Goal: Transaction & Acquisition: Book appointment/travel/reservation

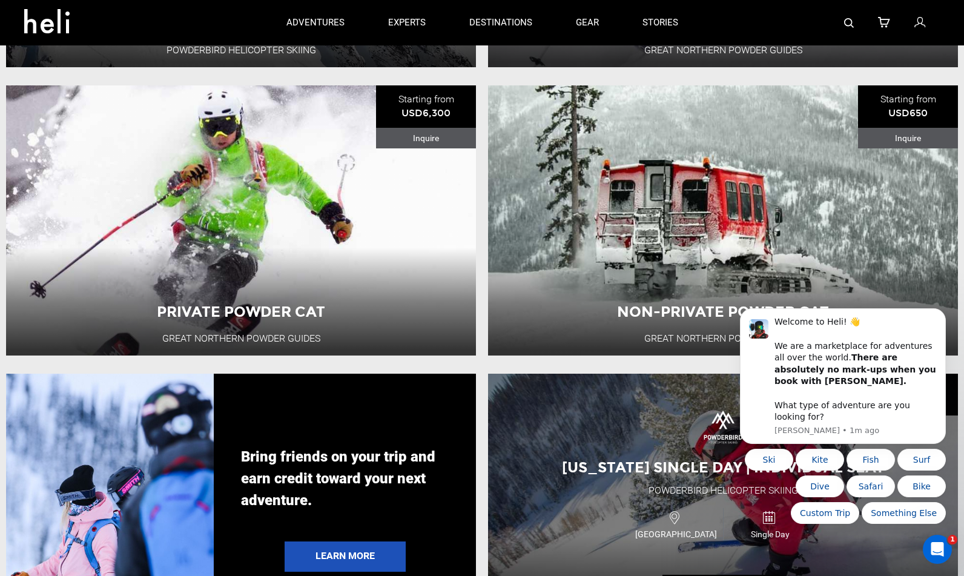
scroll to position [1817, 0]
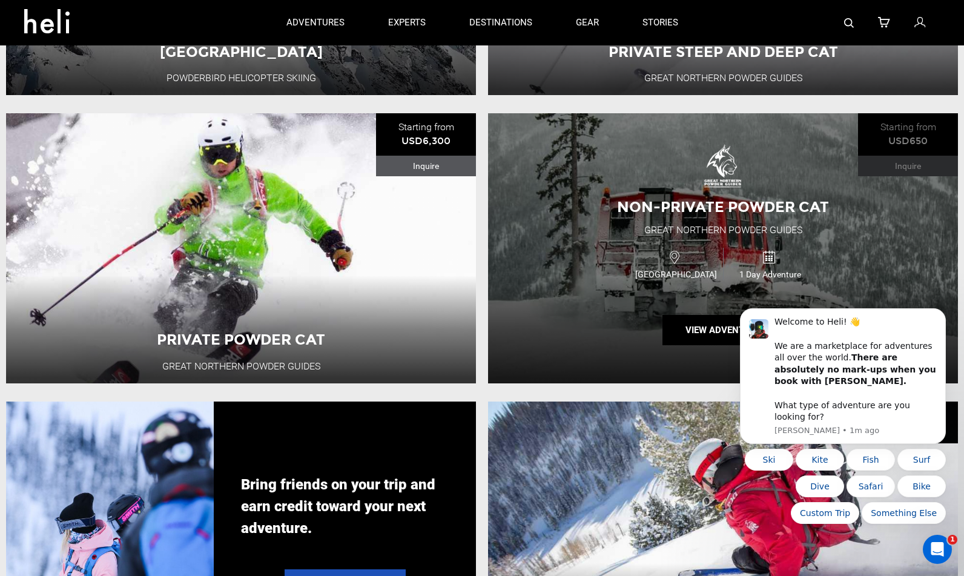
click at [601, 270] on div "USA 1 Day Adventure" at bounding box center [723, 263] width 282 height 41
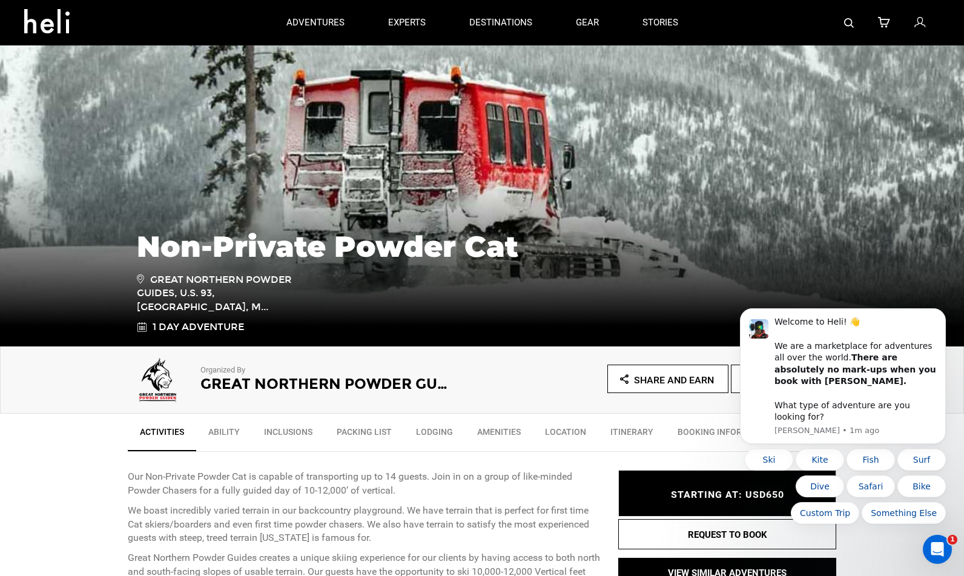
scroll to position [202, 0]
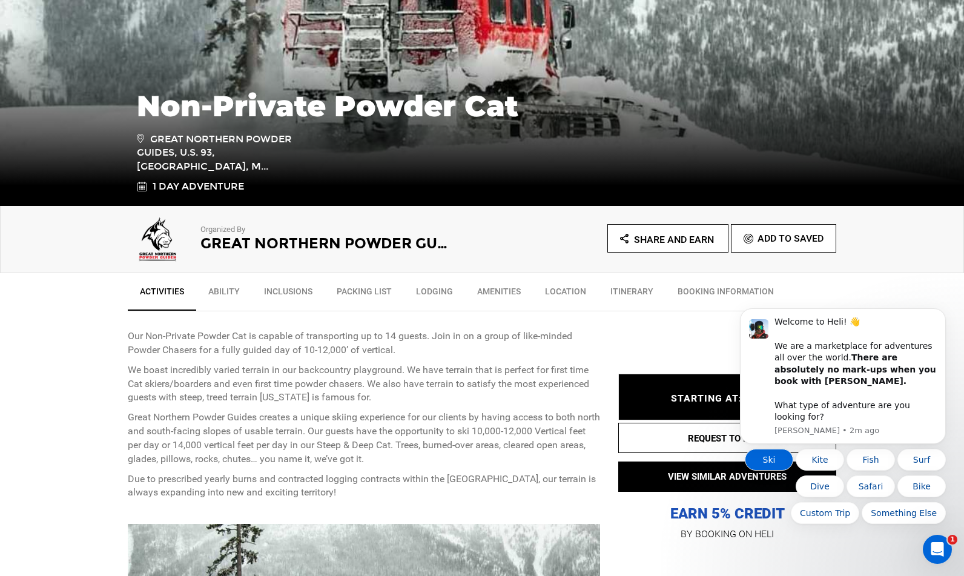
click at [772, 461] on button "Ski" at bounding box center [769, 460] width 48 height 22
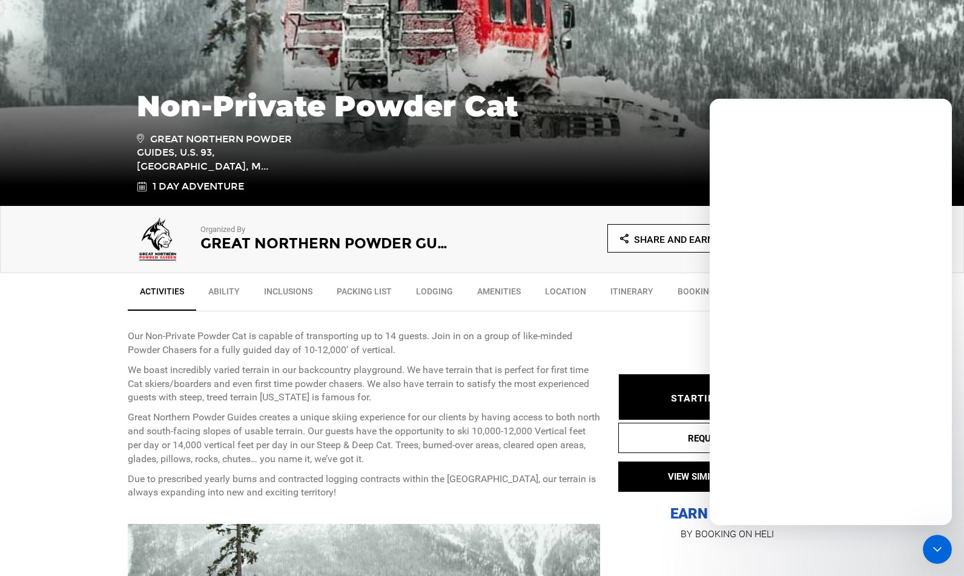
scroll to position [0, 0]
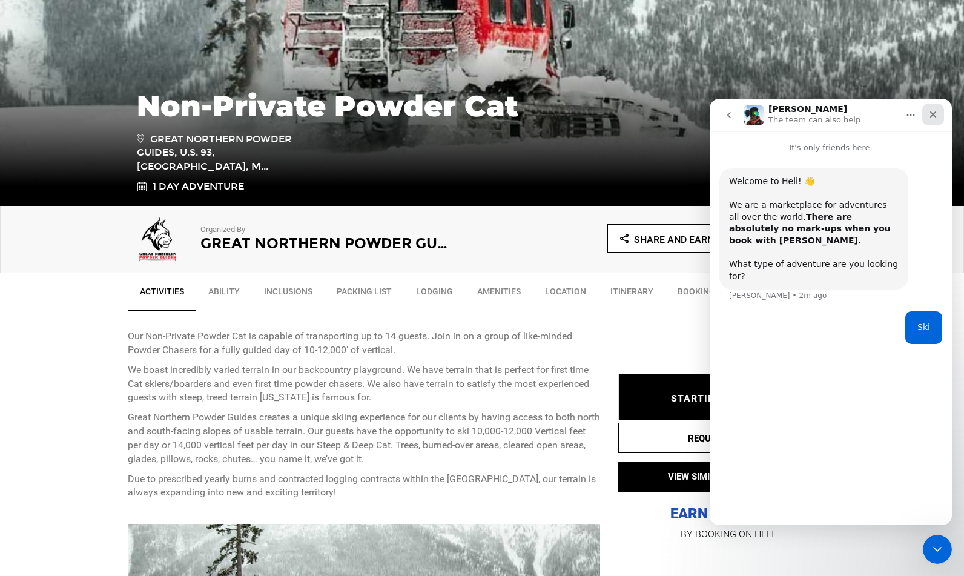
click at [927, 113] on div "Close" at bounding box center [933, 115] width 22 height 22
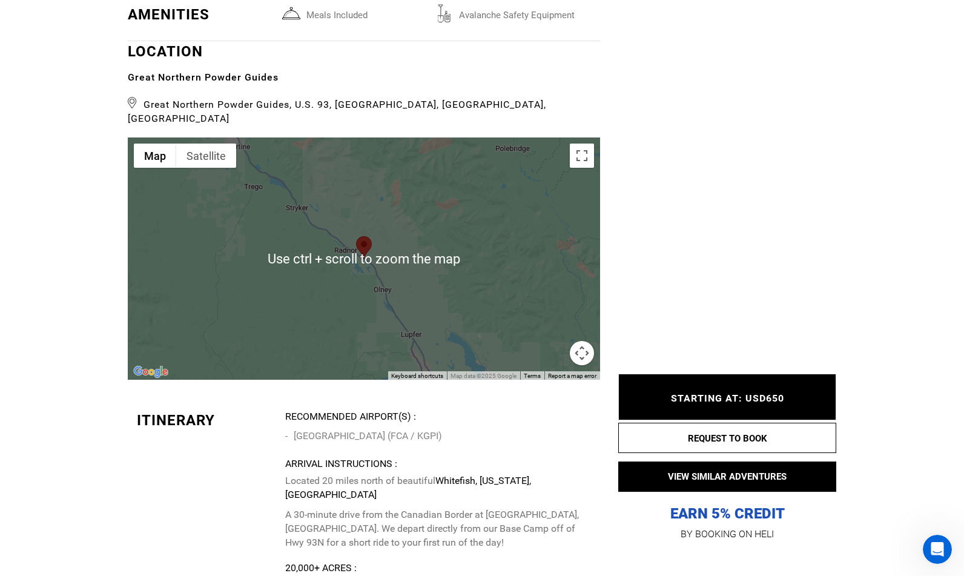
scroll to position [1615, 0]
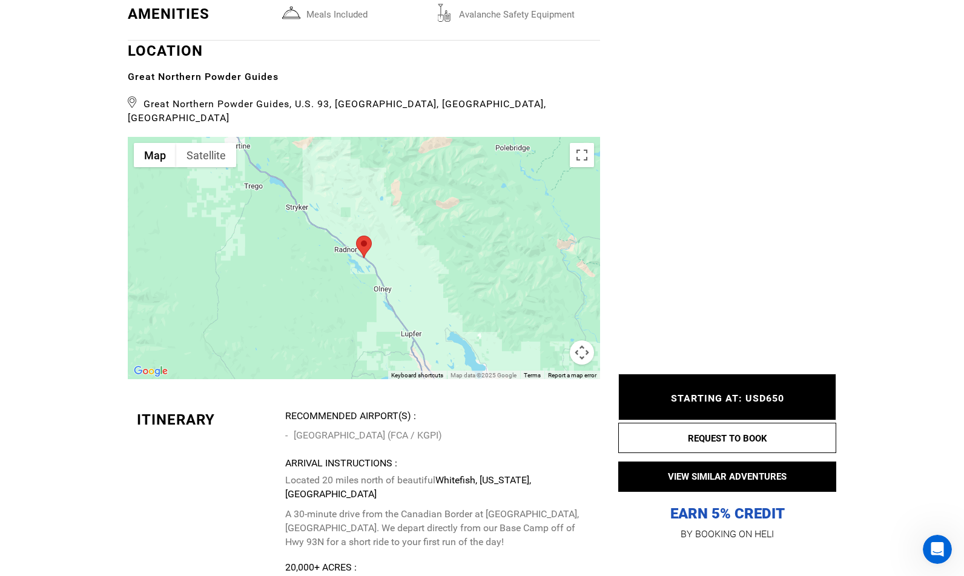
click at [525, 256] on div at bounding box center [364, 258] width 472 height 242
click at [589, 143] on button "Toggle fullscreen view" at bounding box center [582, 155] width 24 height 24
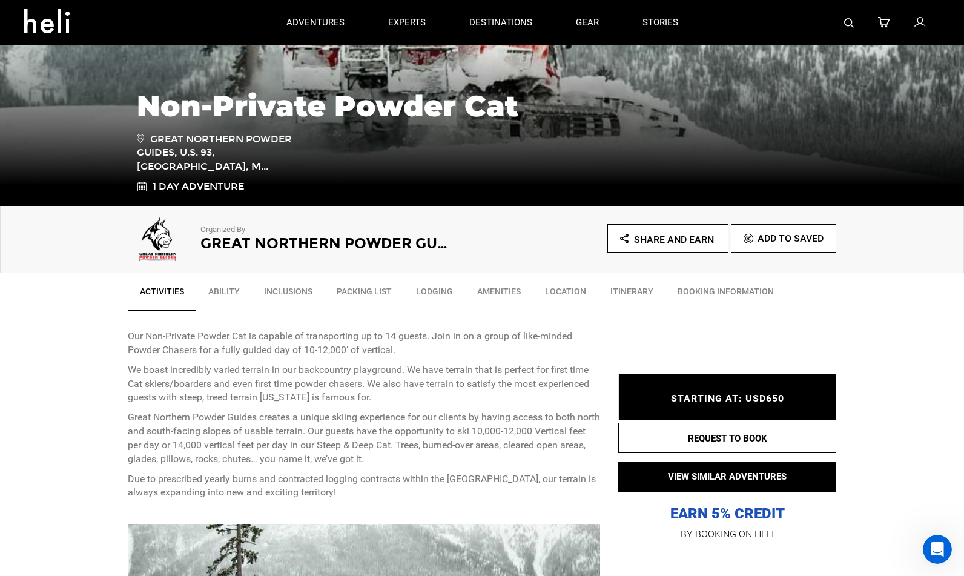
scroll to position [0, 0]
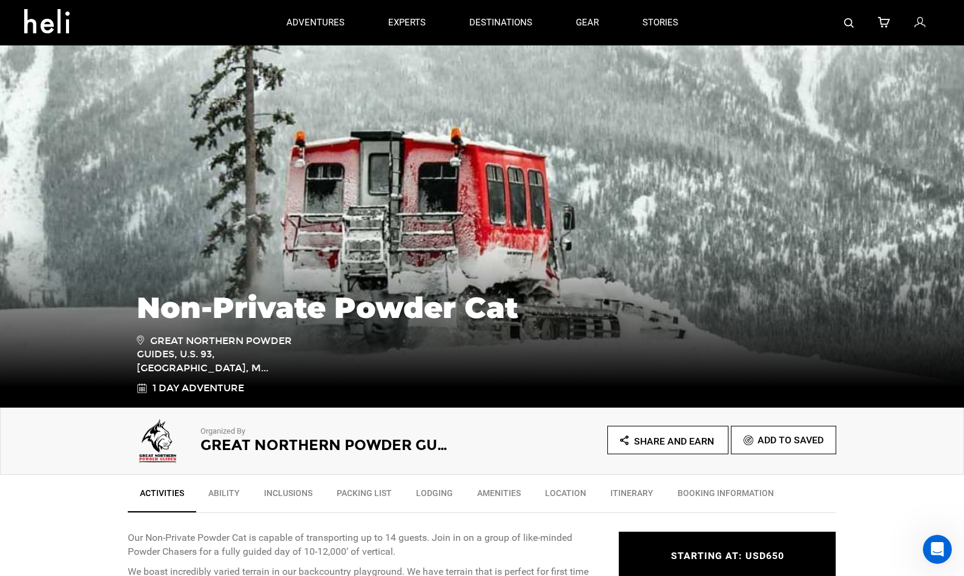
type input "Cat Skiing"
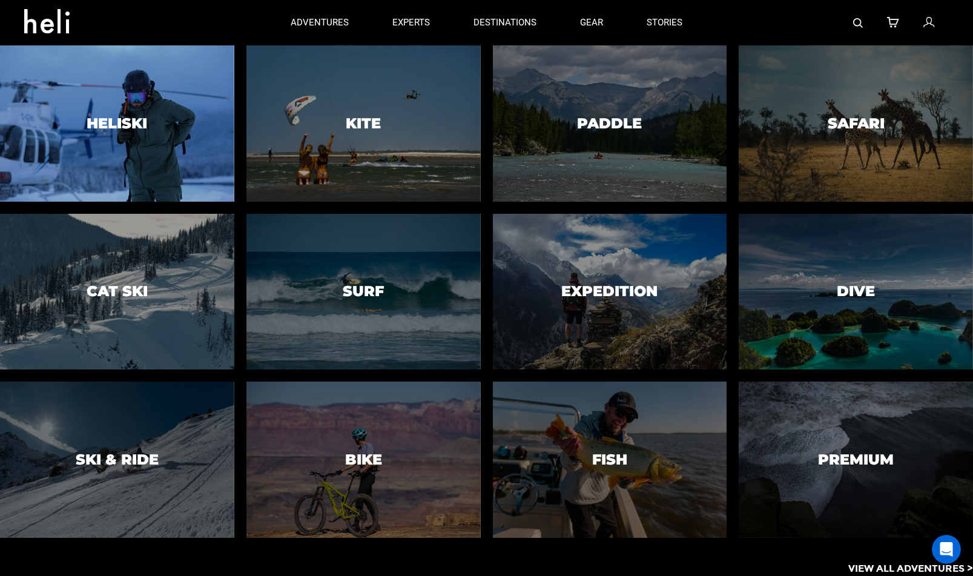
click at [114, 141] on div at bounding box center [117, 123] width 239 height 159
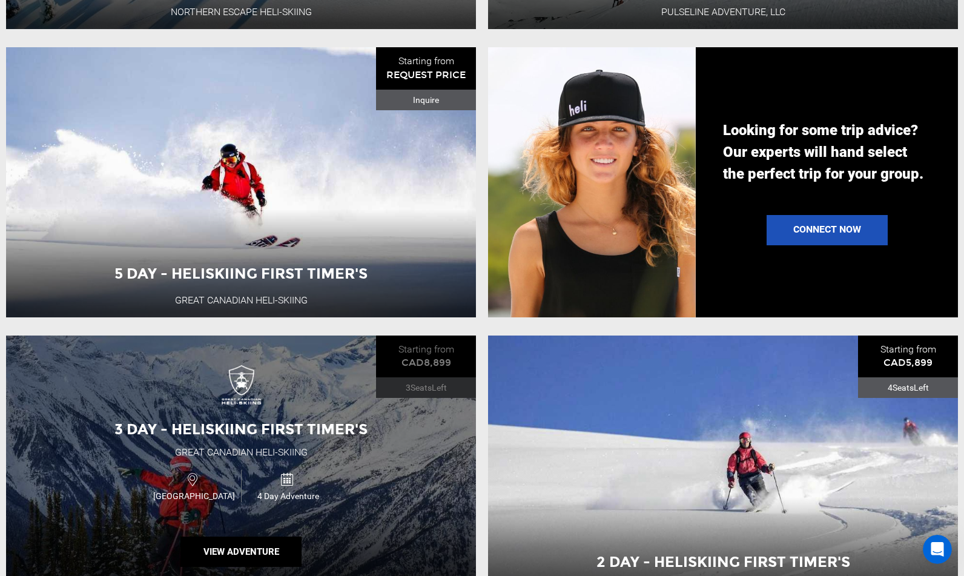
scroll to position [1615, 0]
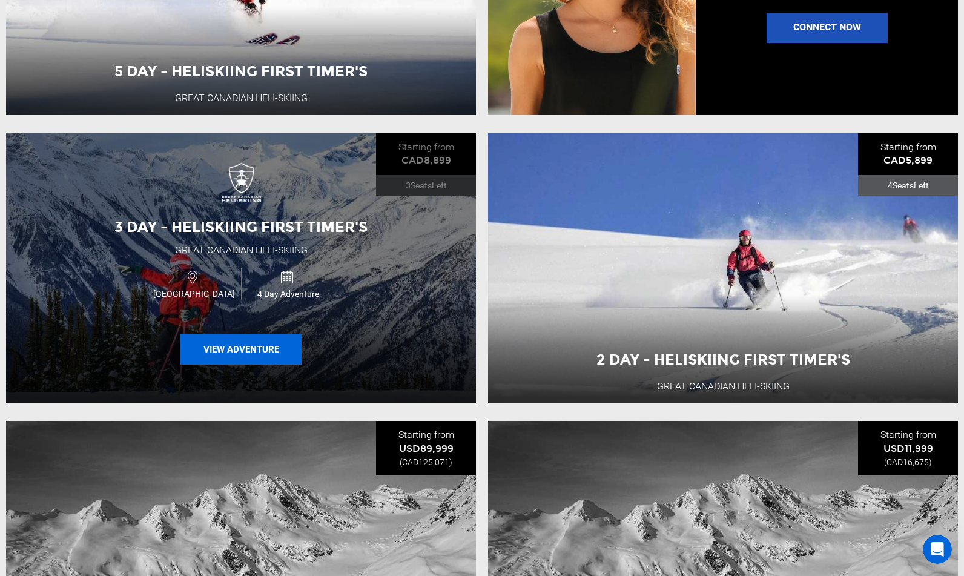
click at [241, 362] on button "View Adventure" at bounding box center [240, 349] width 121 height 30
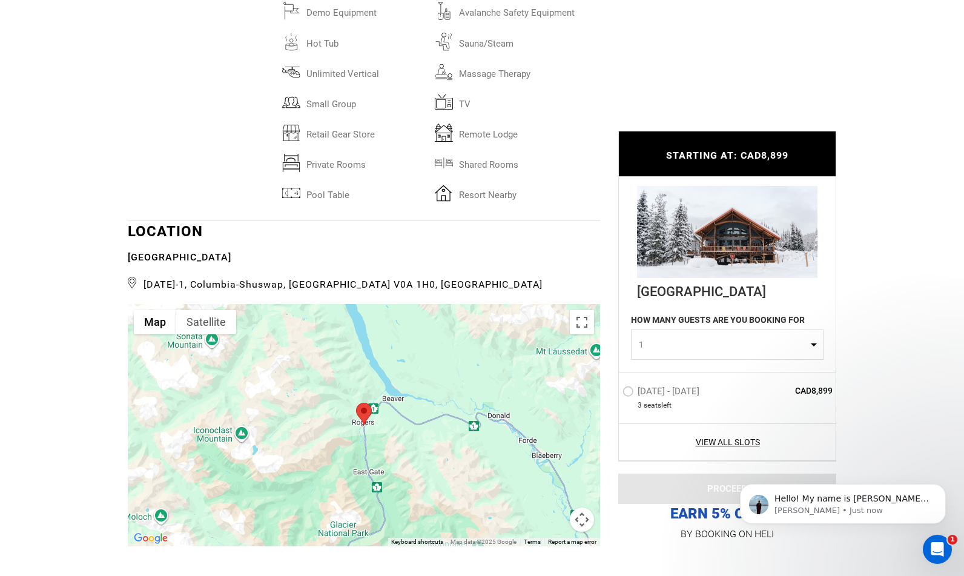
scroll to position [2624, 0]
click at [583, 324] on button "Toggle fullscreen view" at bounding box center [582, 321] width 24 height 24
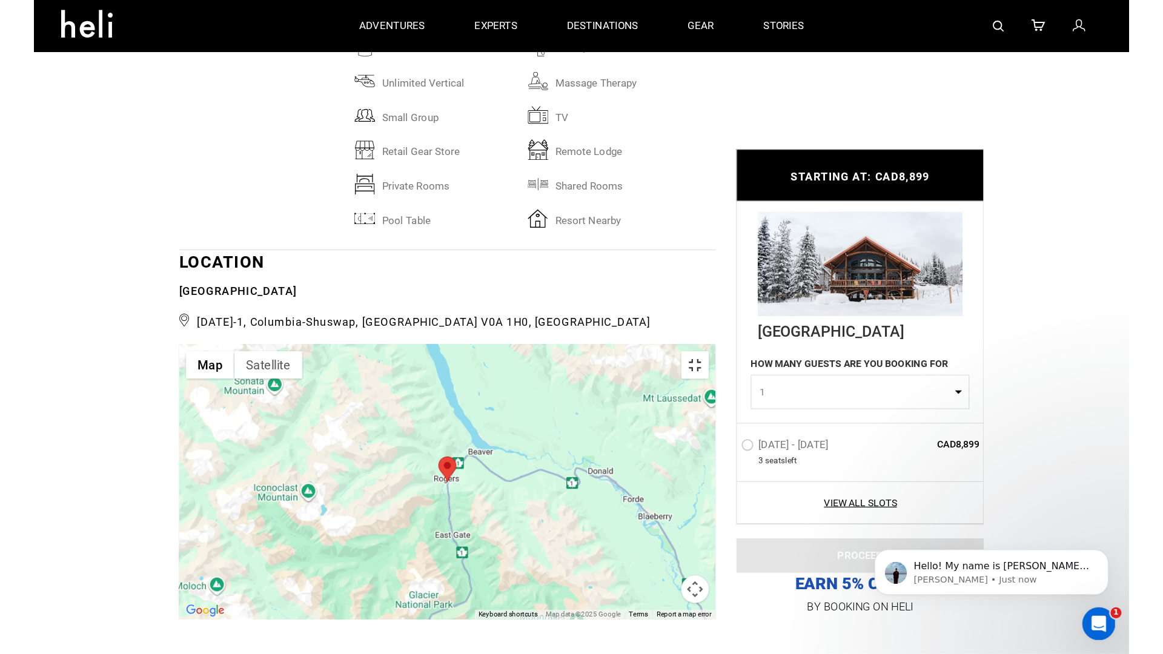
scroll to position [0, 0]
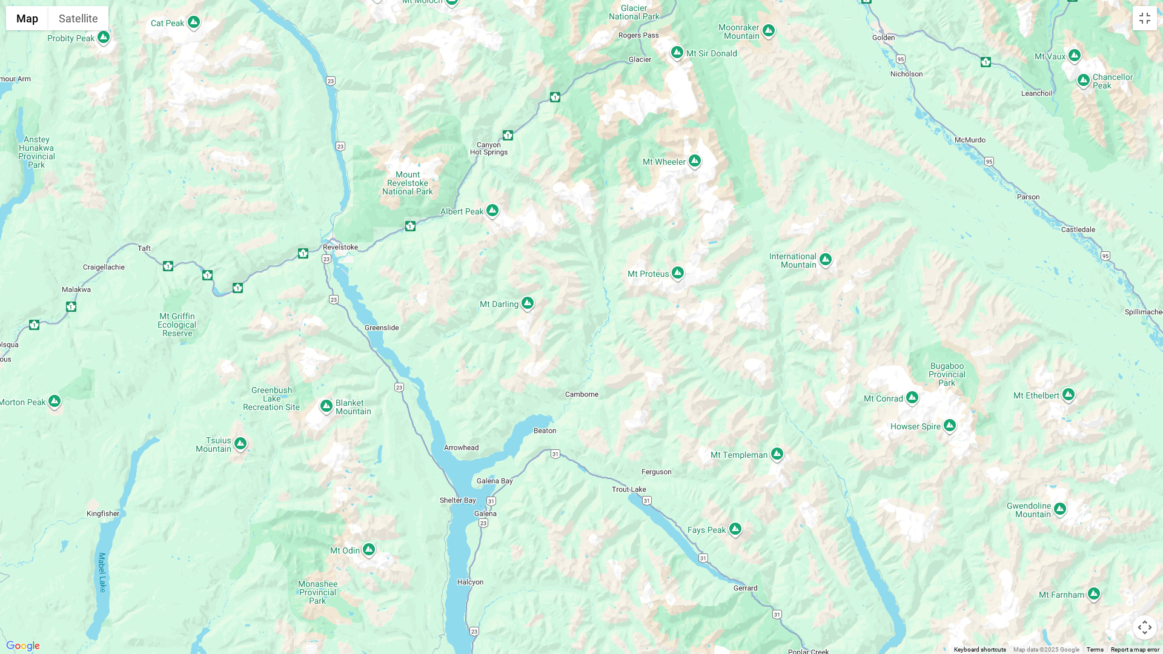
drag, startPoint x: 481, startPoint y: 599, endPoint x: 478, endPoint y: 279, distance: 320.4
click at [478, 279] on div at bounding box center [581, 327] width 1163 height 654
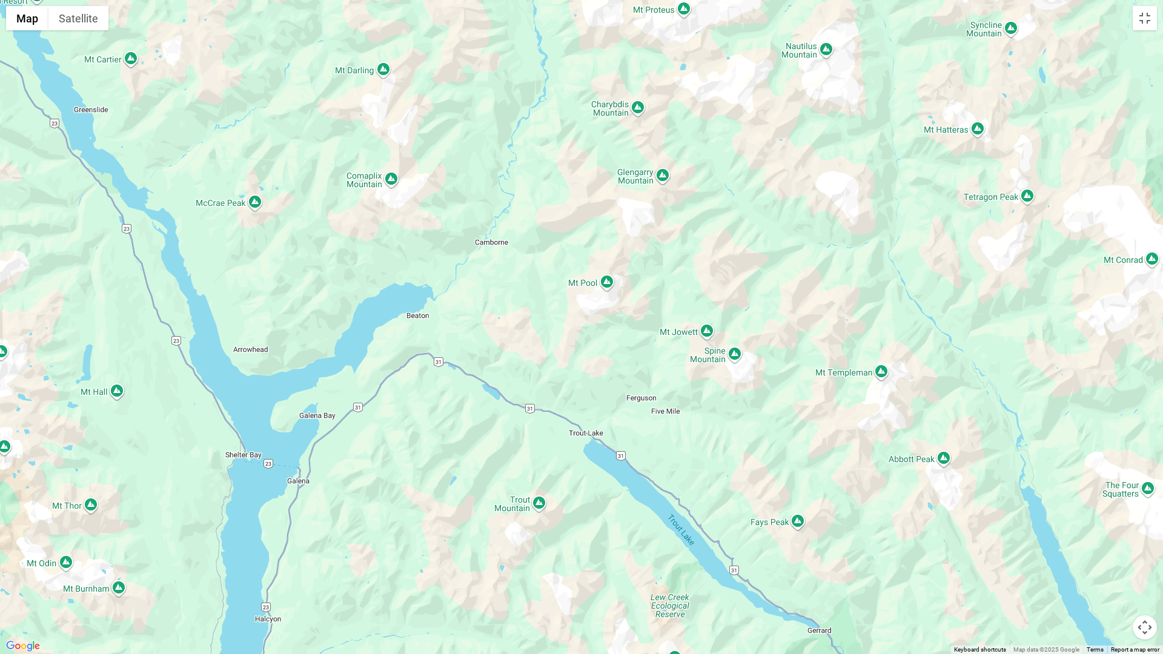
drag, startPoint x: 721, startPoint y: 483, endPoint x: 495, endPoint y: 436, distance: 230.8
click at [478, 449] on div at bounding box center [581, 327] width 1163 height 654
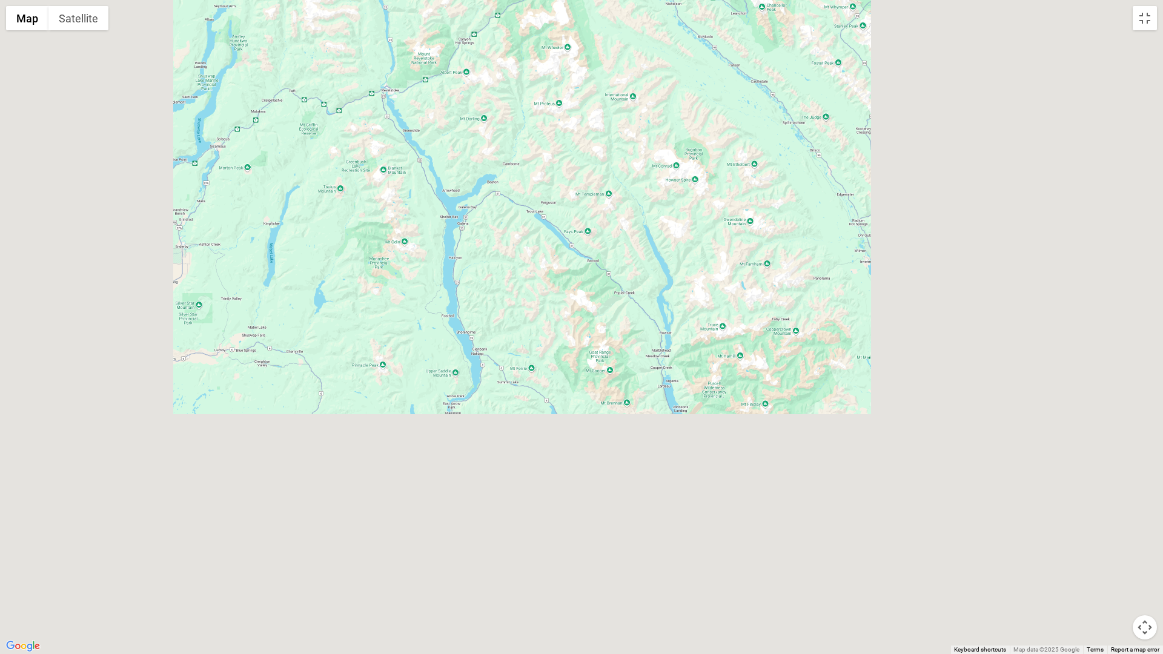
drag, startPoint x: 690, startPoint y: 493, endPoint x: 587, endPoint y: 336, distance: 188.5
click at [587, 336] on div at bounding box center [581, 327] width 1163 height 654
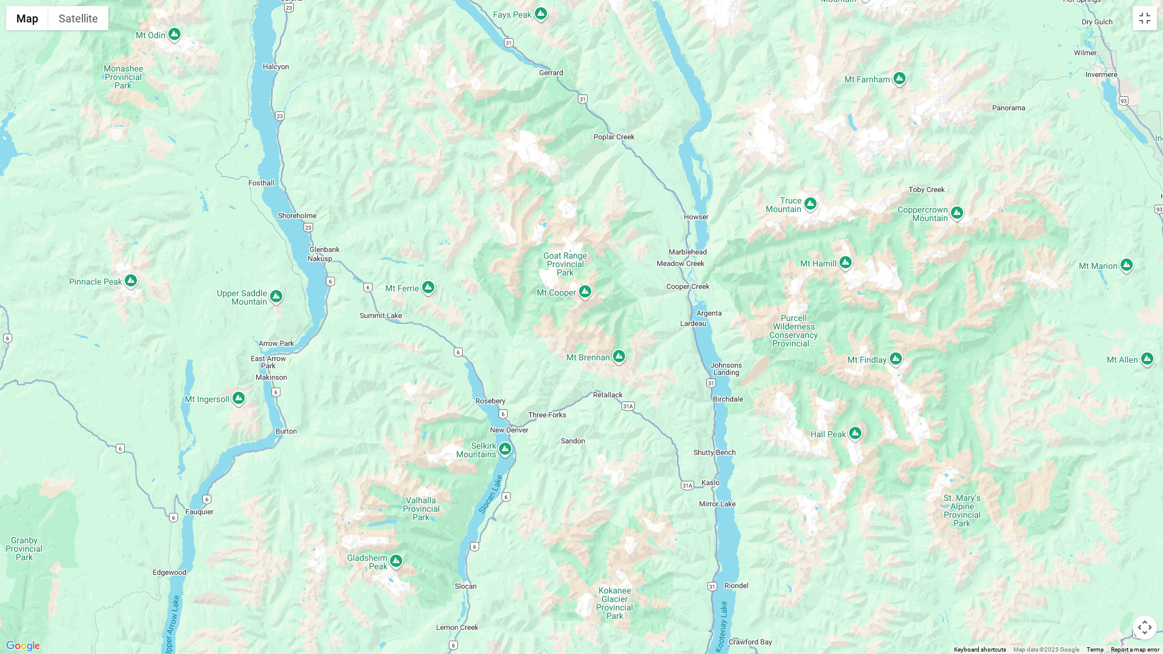
drag, startPoint x: 646, startPoint y: 456, endPoint x: 594, endPoint y: 313, distance: 151.9
click at [594, 313] on div at bounding box center [581, 327] width 1163 height 654
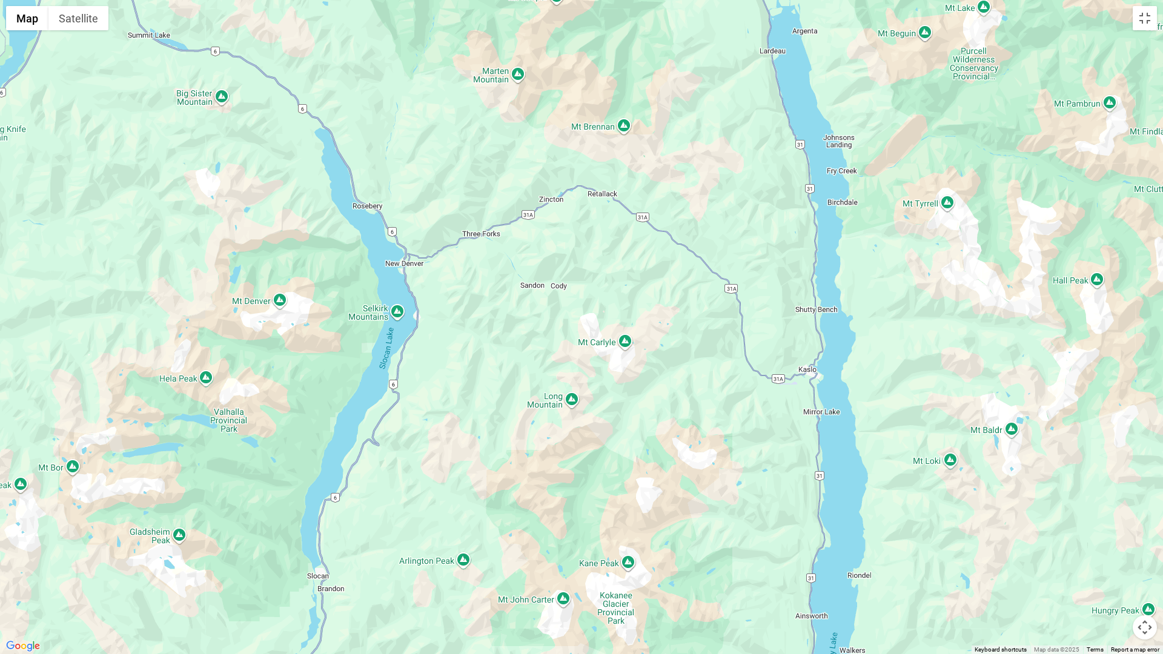
drag, startPoint x: 674, startPoint y: 355, endPoint x: 386, endPoint y: 31, distance: 432.8
click at [386, 31] on div at bounding box center [581, 327] width 1163 height 654
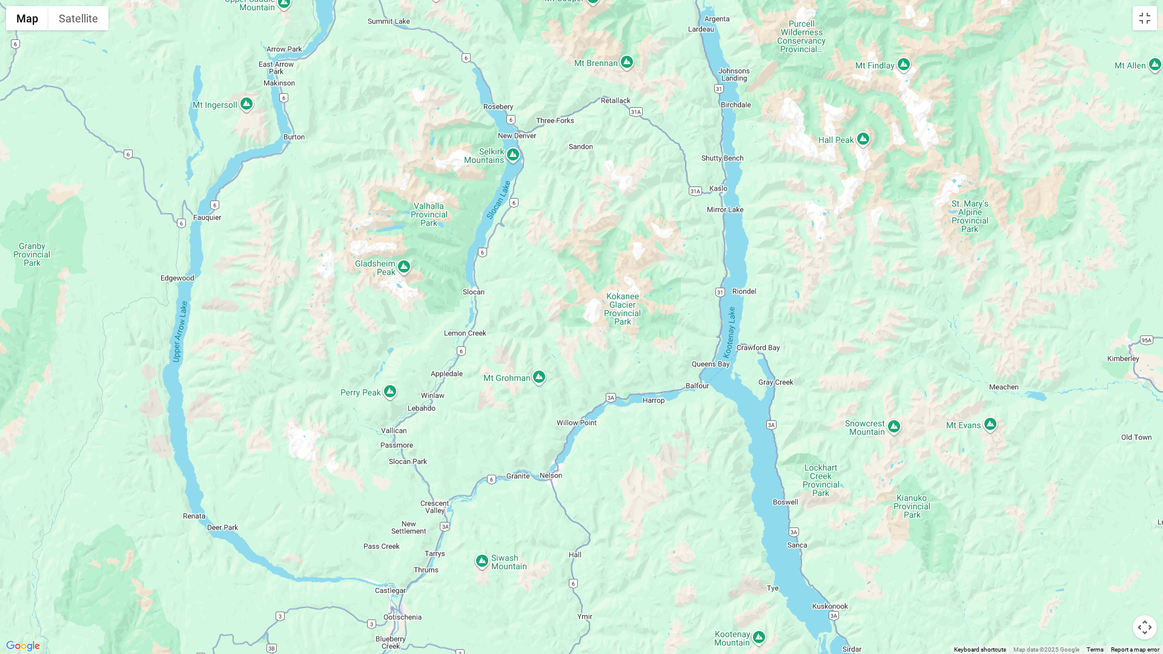
drag, startPoint x: 571, startPoint y: 125, endPoint x: 546, endPoint y: 317, distance: 193.5
click at [546, 317] on div at bounding box center [581, 327] width 1163 height 654
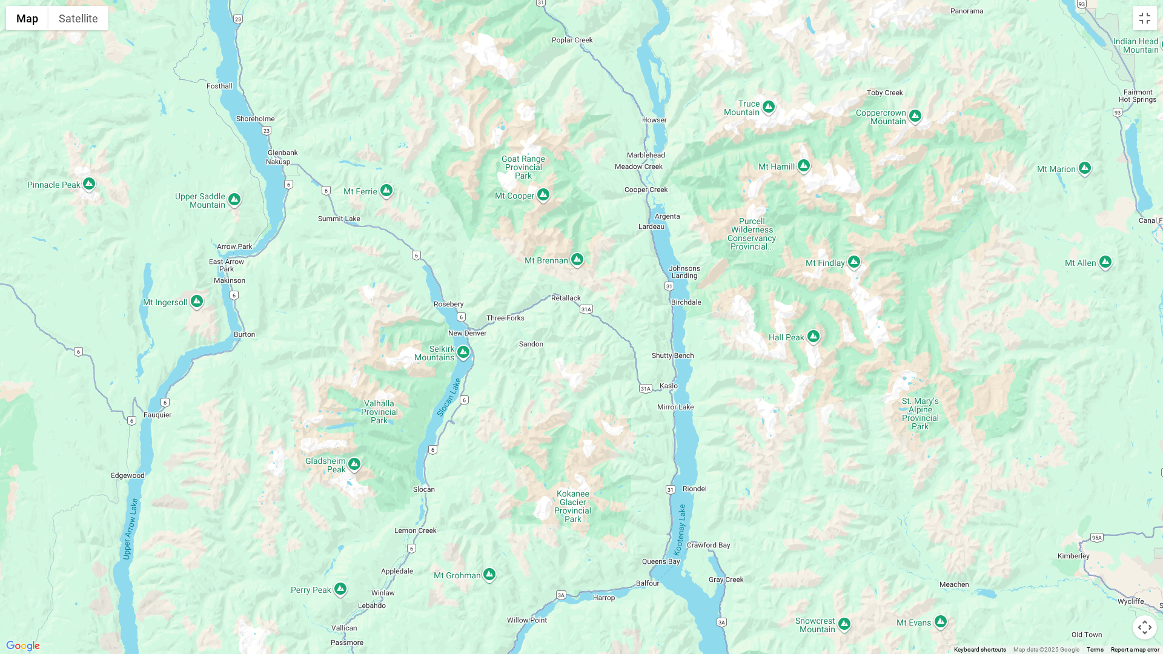
drag, startPoint x: 577, startPoint y: 261, endPoint x: 528, endPoint y: 465, distance: 210.1
click at [528, 465] on div at bounding box center [581, 327] width 1163 height 654
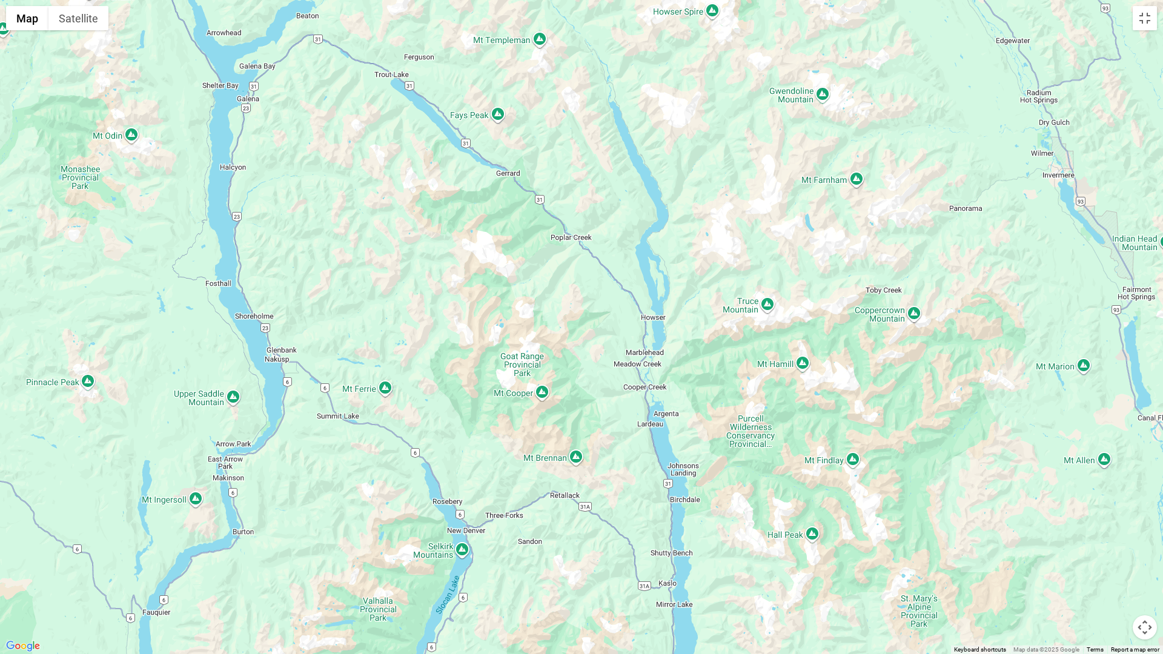
drag, startPoint x: 562, startPoint y: 271, endPoint x: 561, endPoint y: 472, distance: 200.5
click at [561, 472] on div at bounding box center [581, 327] width 1163 height 654
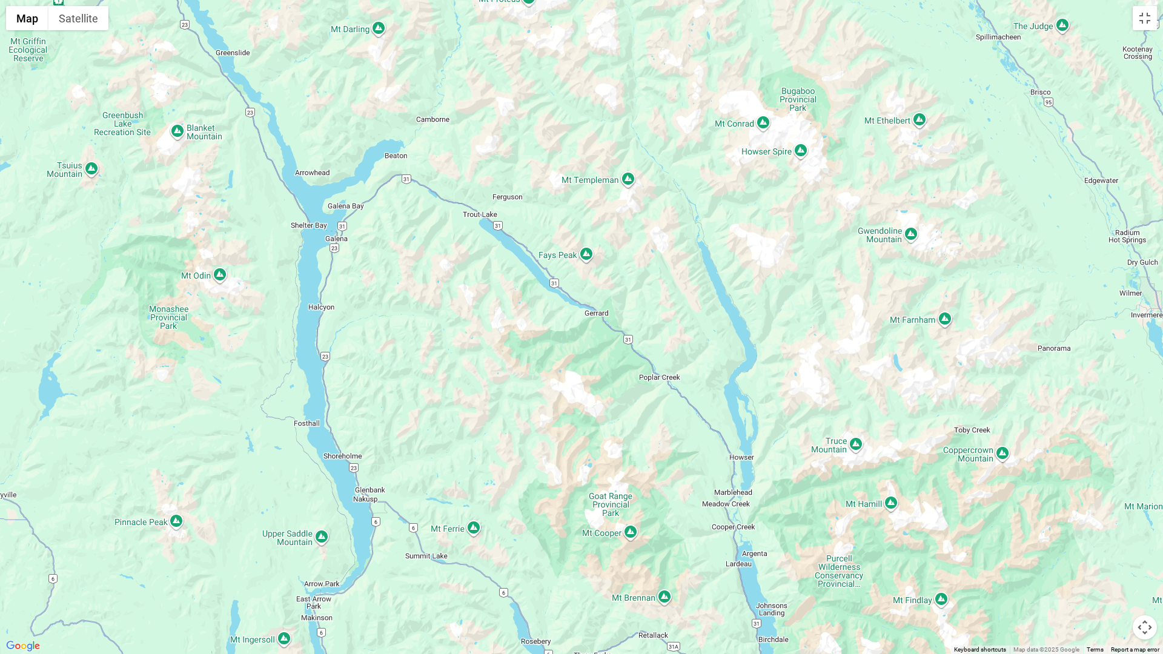
drag, startPoint x: 446, startPoint y: 274, endPoint x: 535, endPoint y: 413, distance: 165.3
click at [535, 413] on div at bounding box center [581, 327] width 1163 height 654
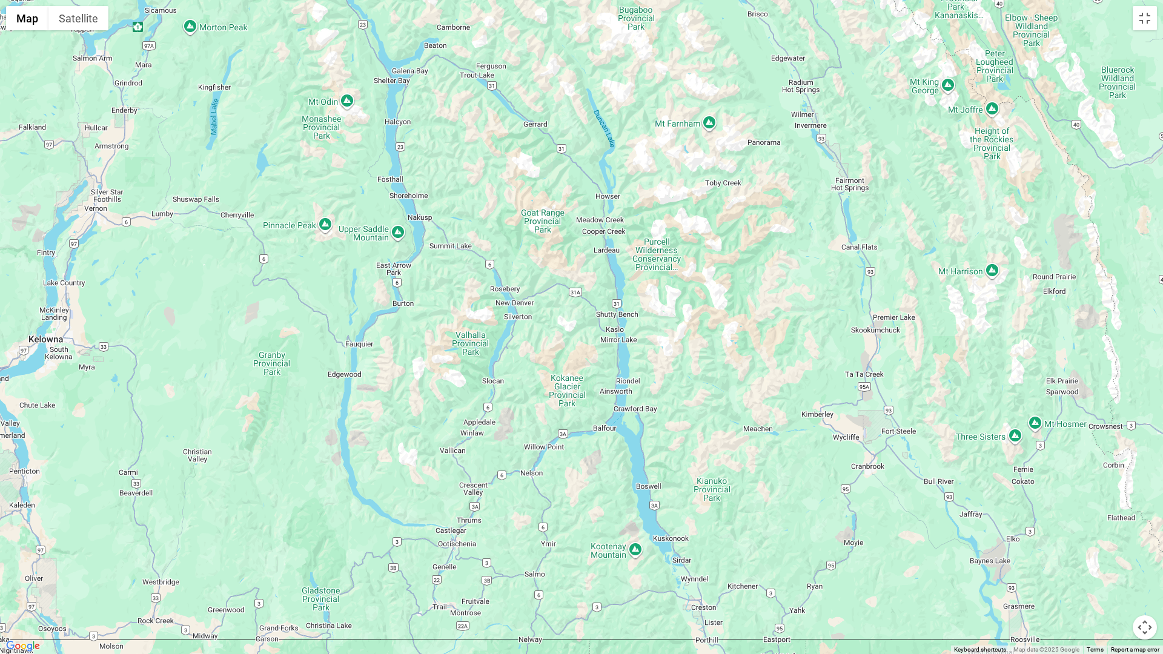
drag, startPoint x: 551, startPoint y: 490, endPoint x: 526, endPoint y: 264, distance: 227.3
click at [521, 257] on div at bounding box center [581, 327] width 1163 height 654
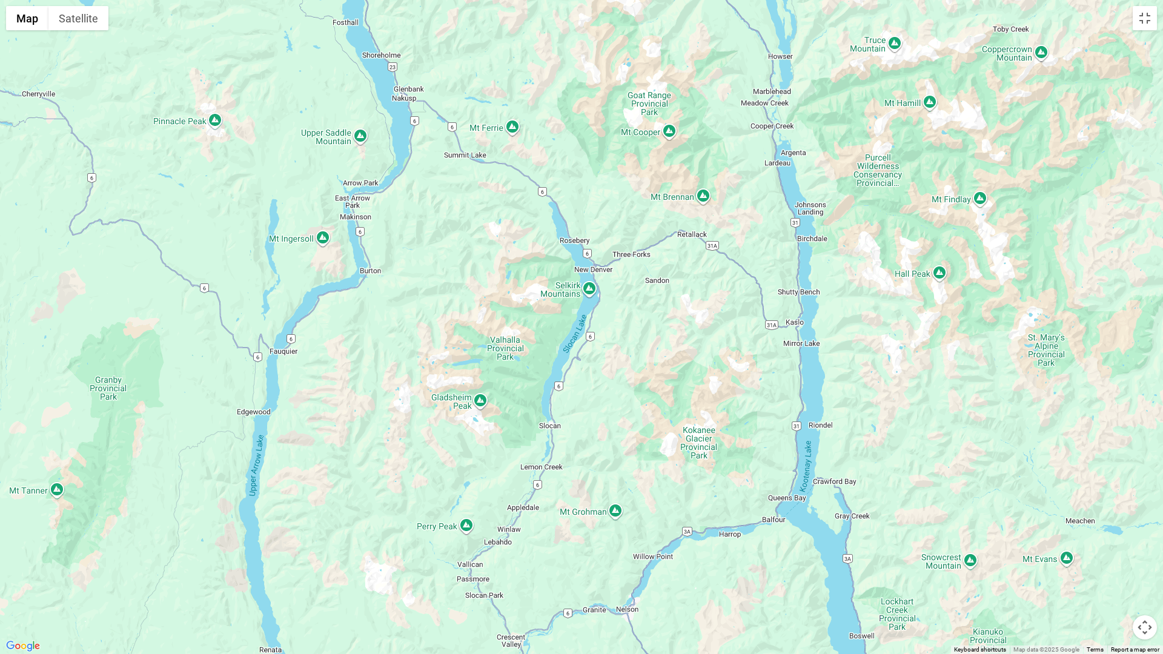
drag, startPoint x: 583, startPoint y: 358, endPoint x: 574, endPoint y: 156, distance: 202.5
click at [574, 156] on div at bounding box center [581, 327] width 1163 height 654
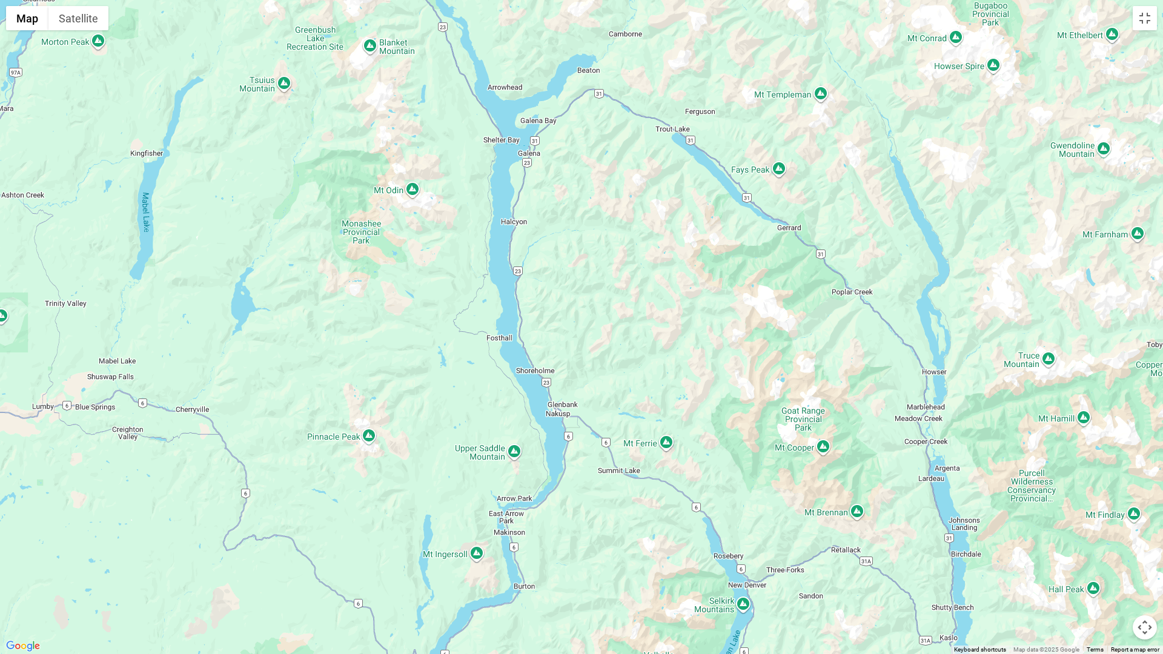
drag, startPoint x: 518, startPoint y: 85, endPoint x: 557, endPoint y: 131, distance: 60.2
click at [557, 134] on div at bounding box center [581, 327] width 1163 height 654
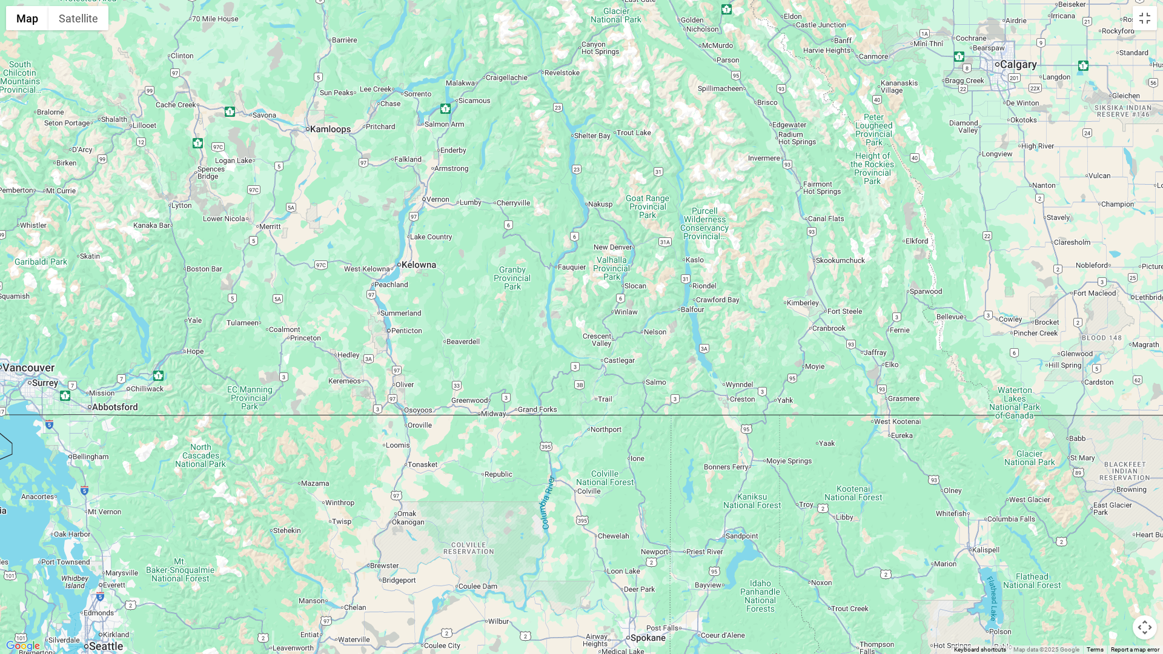
drag, startPoint x: 680, startPoint y: 380, endPoint x: 624, endPoint y: 290, distance: 106.1
click at [634, 285] on div at bounding box center [581, 327] width 1163 height 654
